Goal: Task Accomplishment & Management: Complete application form

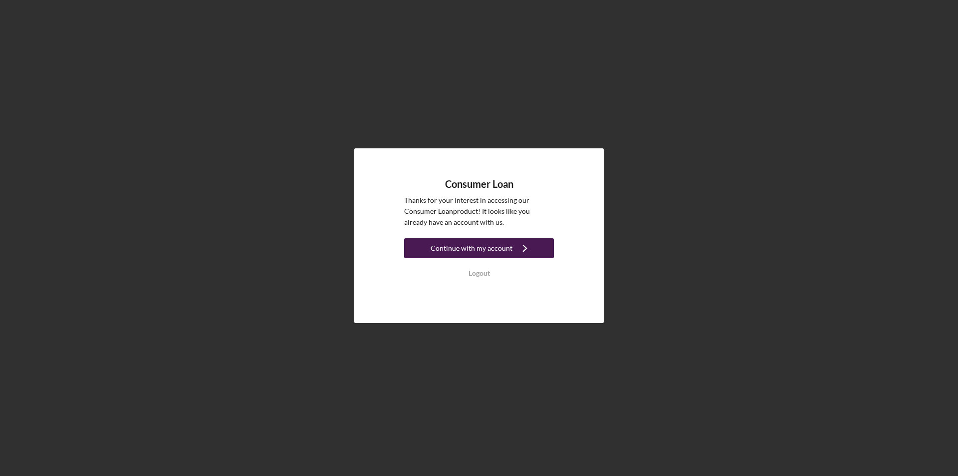
click at [482, 251] on div "Continue with my account" at bounding box center [472, 248] width 82 height 20
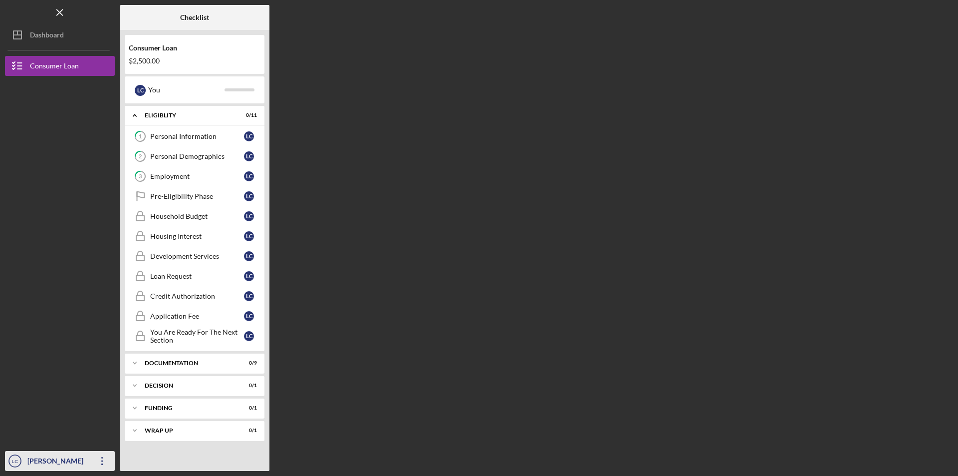
click at [38, 458] on div "[PERSON_NAME]" at bounding box center [57, 462] width 65 height 22
click at [52, 309] on div at bounding box center [60, 358] width 110 height 188
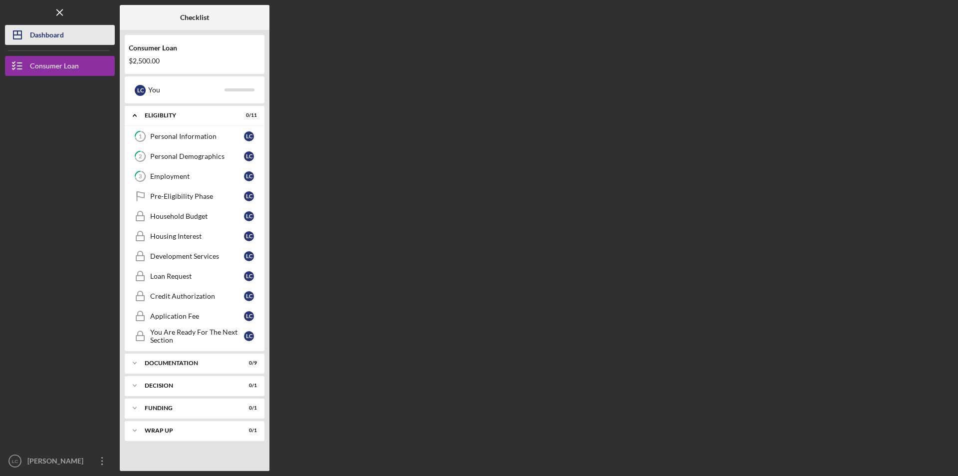
click at [44, 33] on div "Dashboard" at bounding box center [47, 36] width 34 height 22
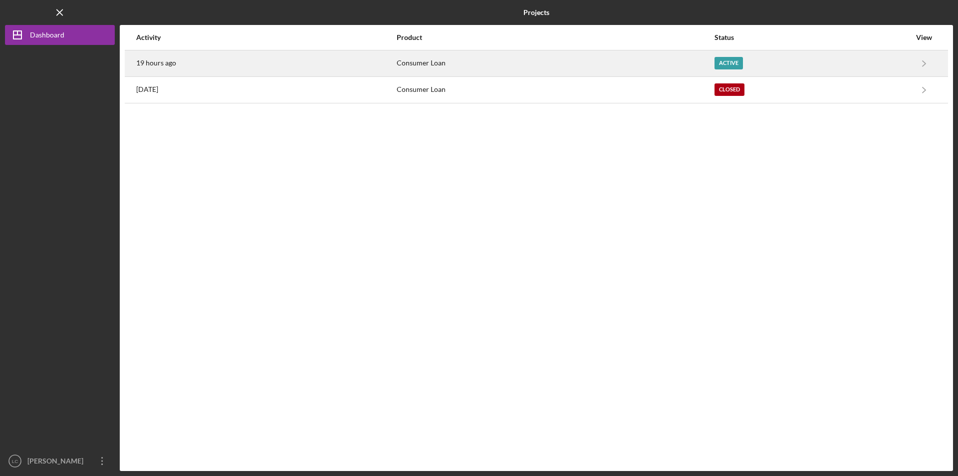
click at [877, 64] on div "Active" at bounding box center [813, 63] width 196 height 25
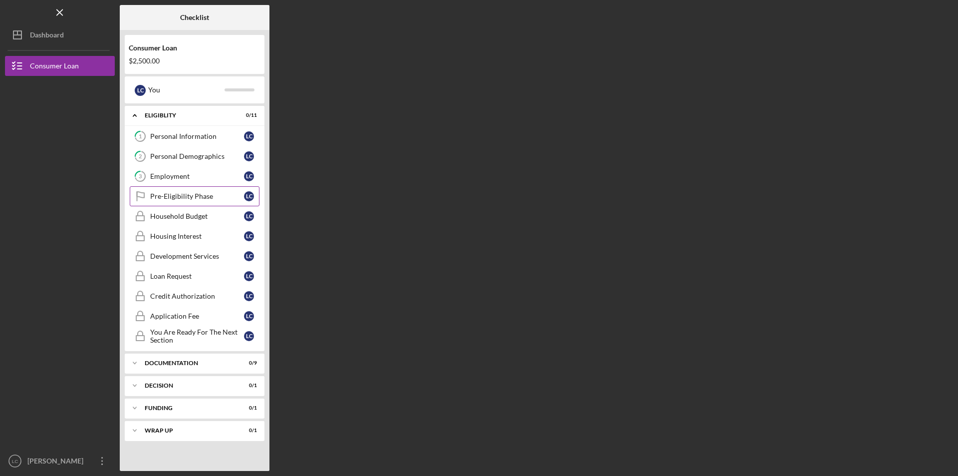
click at [193, 196] on div "Pre-Eligibility Phase" at bounding box center [197, 196] width 94 height 8
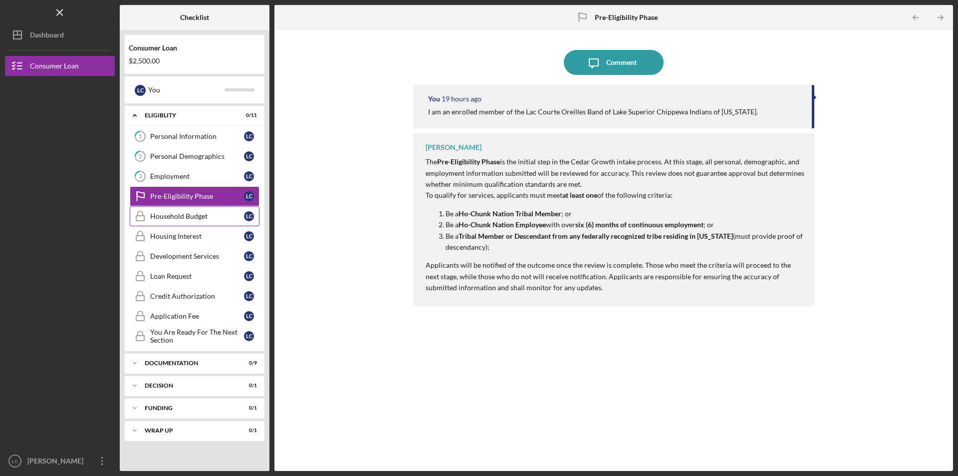
click at [193, 217] on div "Household Budget" at bounding box center [197, 216] width 94 height 8
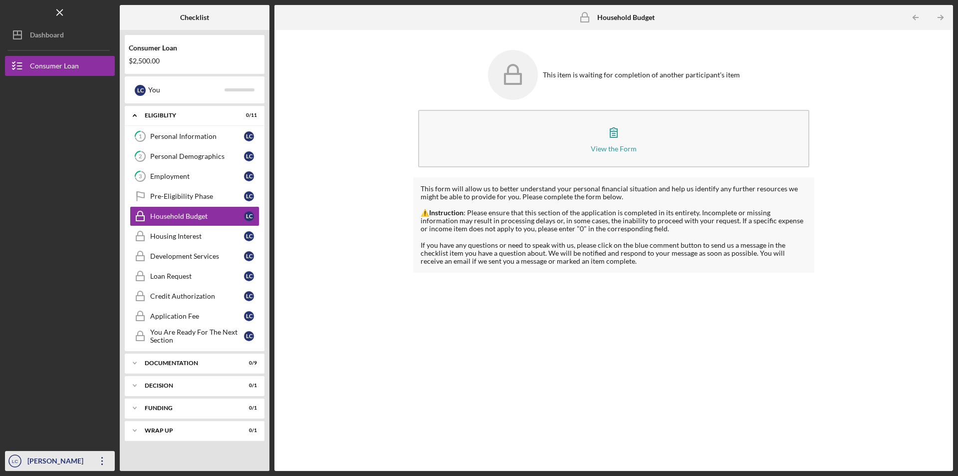
click at [101, 459] on icon "Icon/Overflow" at bounding box center [102, 460] width 25 height 25
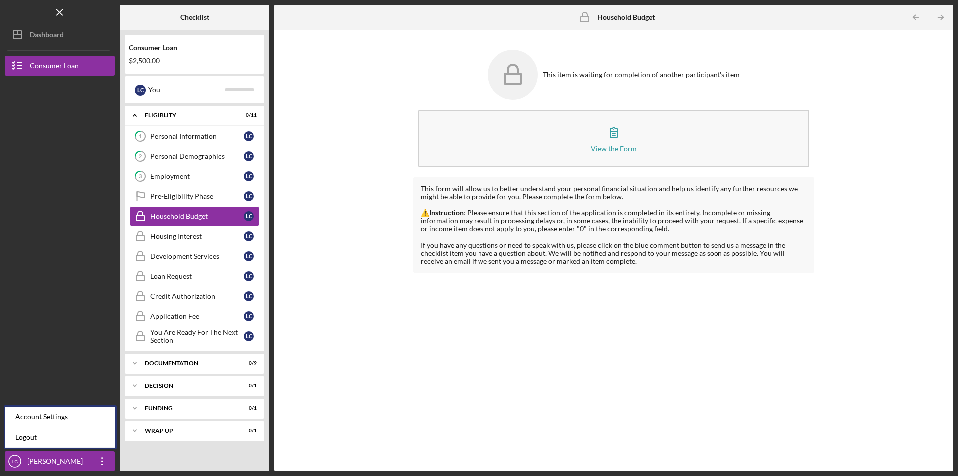
click at [52, 288] on div at bounding box center [60, 358] width 110 height 188
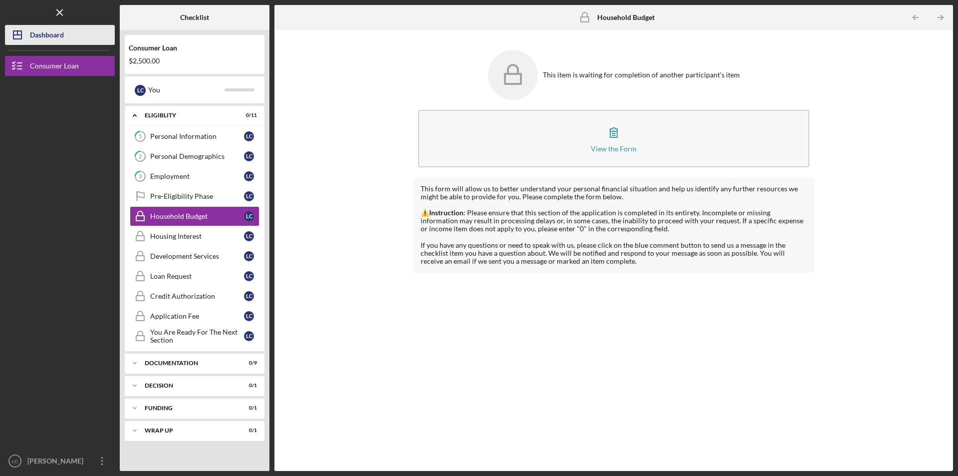
click at [44, 35] on div "Dashboard" at bounding box center [47, 36] width 34 height 22
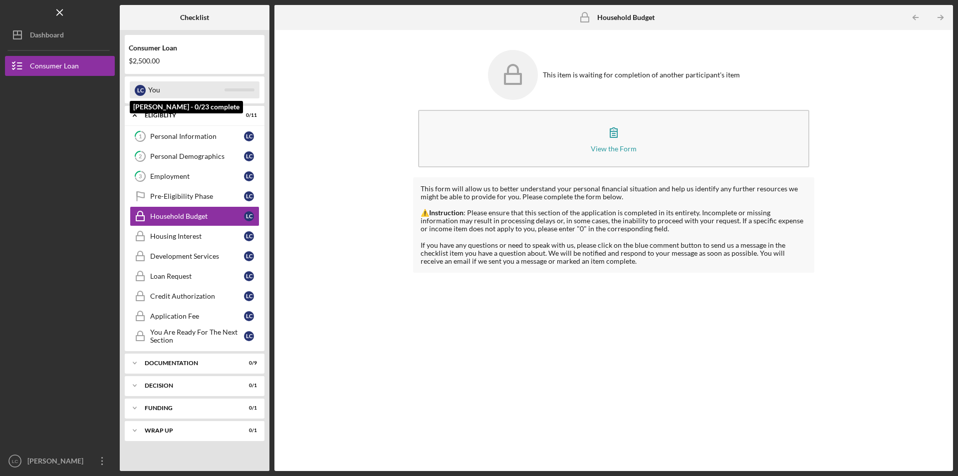
click at [148, 90] on div "You" at bounding box center [186, 89] width 76 height 17
click at [195, 84] on div "You" at bounding box center [186, 89] width 76 height 17
click at [146, 54] on div "Consumer Loan $2,500.00" at bounding box center [195, 54] width 140 height 29
click at [158, 46] on div "Consumer Loan" at bounding box center [195, 48] width 132 height 8
click at [155, 61] on div "$2,500.00" at bounding box center [195, 61] width 132 height 8
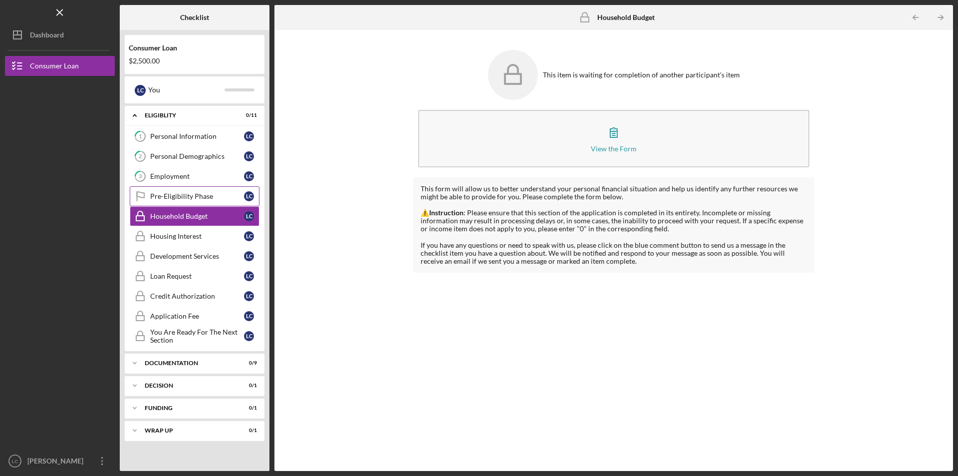
click at [183, 197] on div "Pre-Eligibility Phase" at bounding box center [197, 196] width 94 height 8
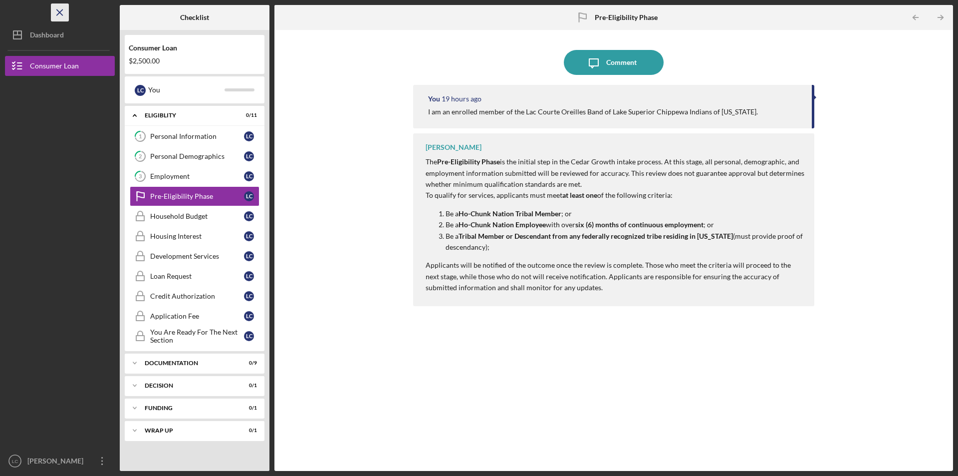
click at [57, 10] on line "button" at bounding box center [59, 11] width 5 height 5
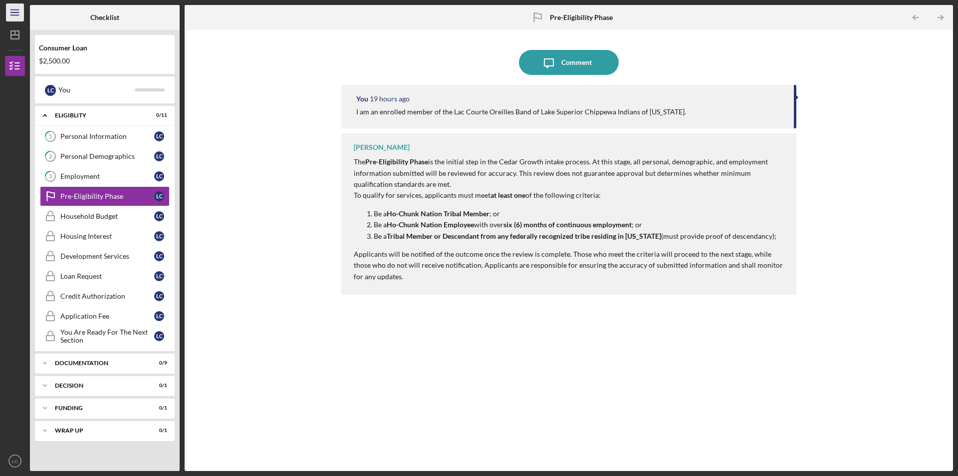
click at [15, 11] on icon "Icon/Menu" at bounding box center [15, 12] width 22 height 22
